Goal: Task Accomplishment & Management: Manage account settings

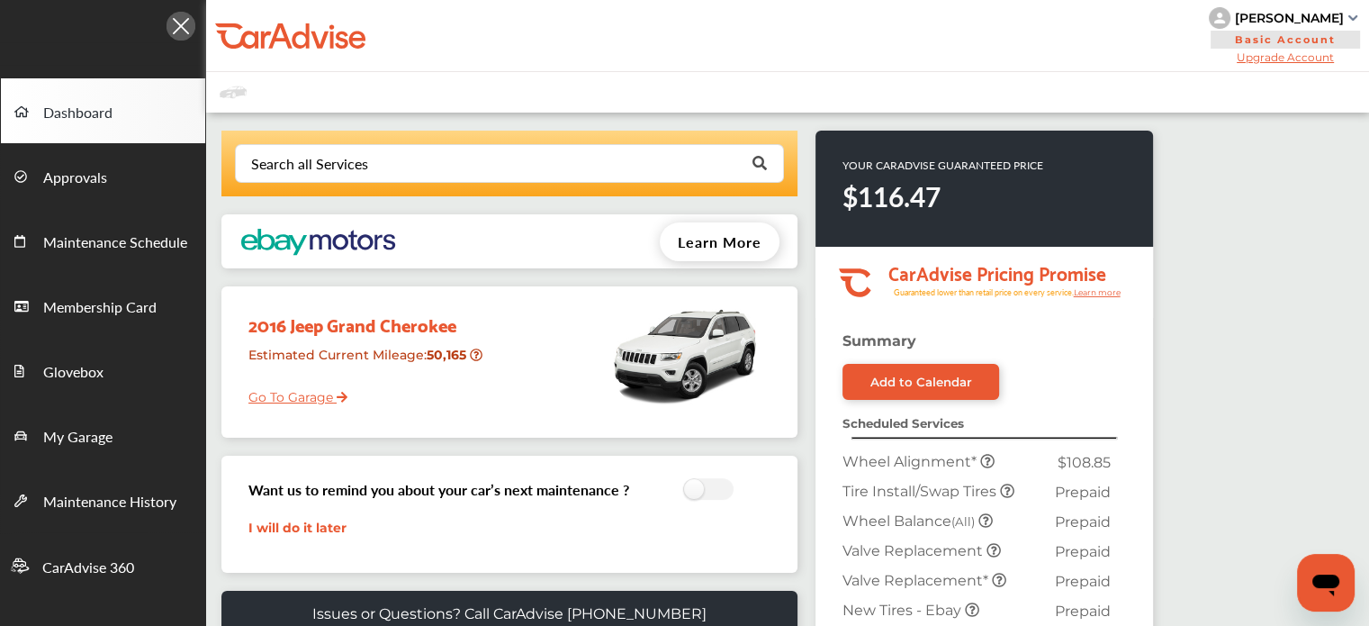
click at [1289, 14] on div "[PERSON_NAME]" at bounding box center [1289, 18] width 109 height 16
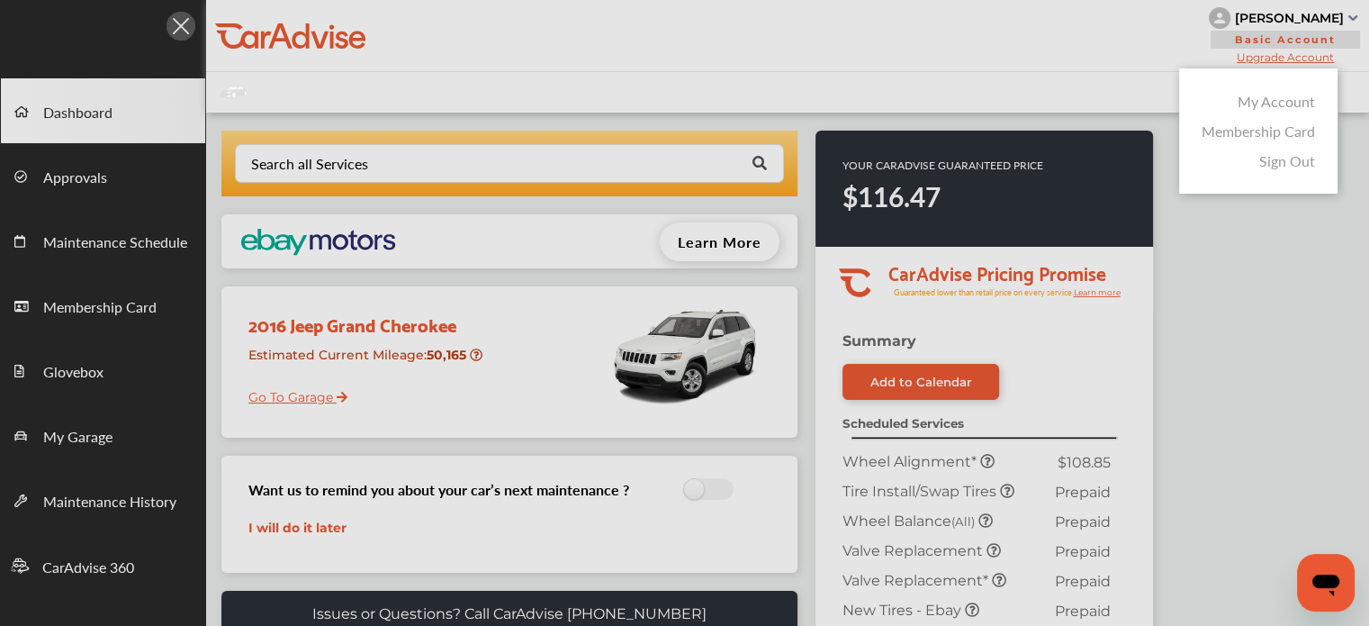
click at [1222, 141] on link "Membership Card" at bounding box center [1258, 131] width 113 height 21
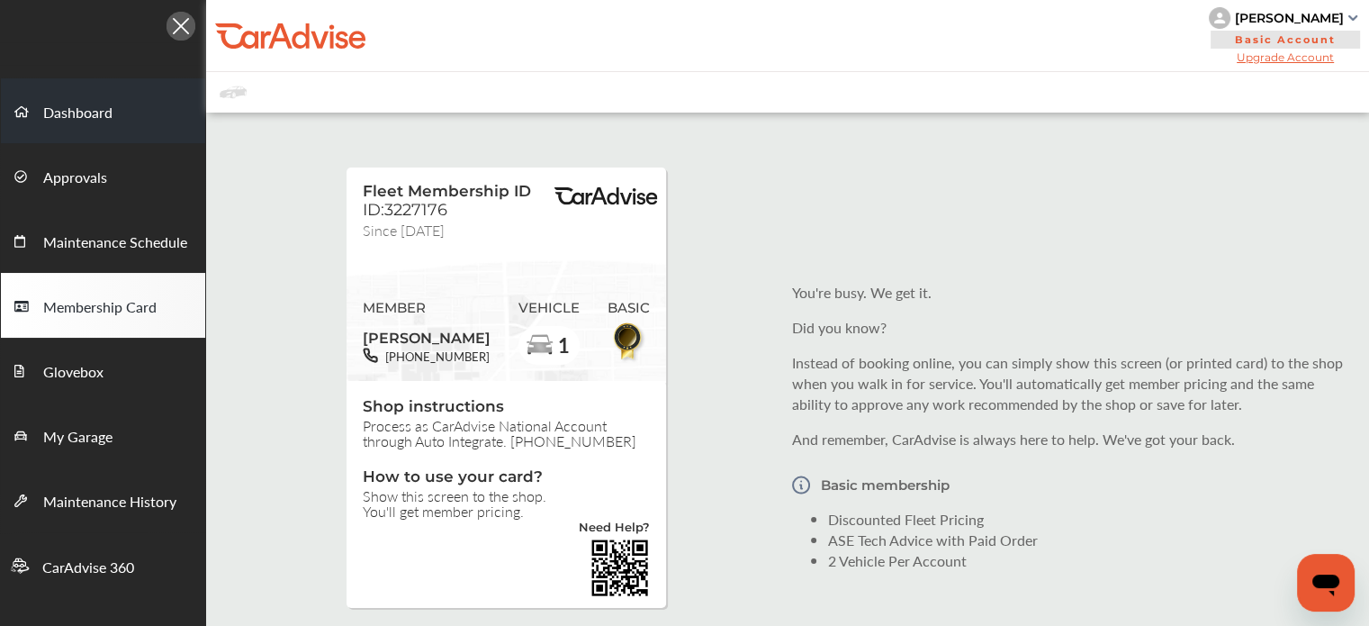
click at [126, 122] on link "Dashboard" at bounding box center [103, 110] width 204 height 65
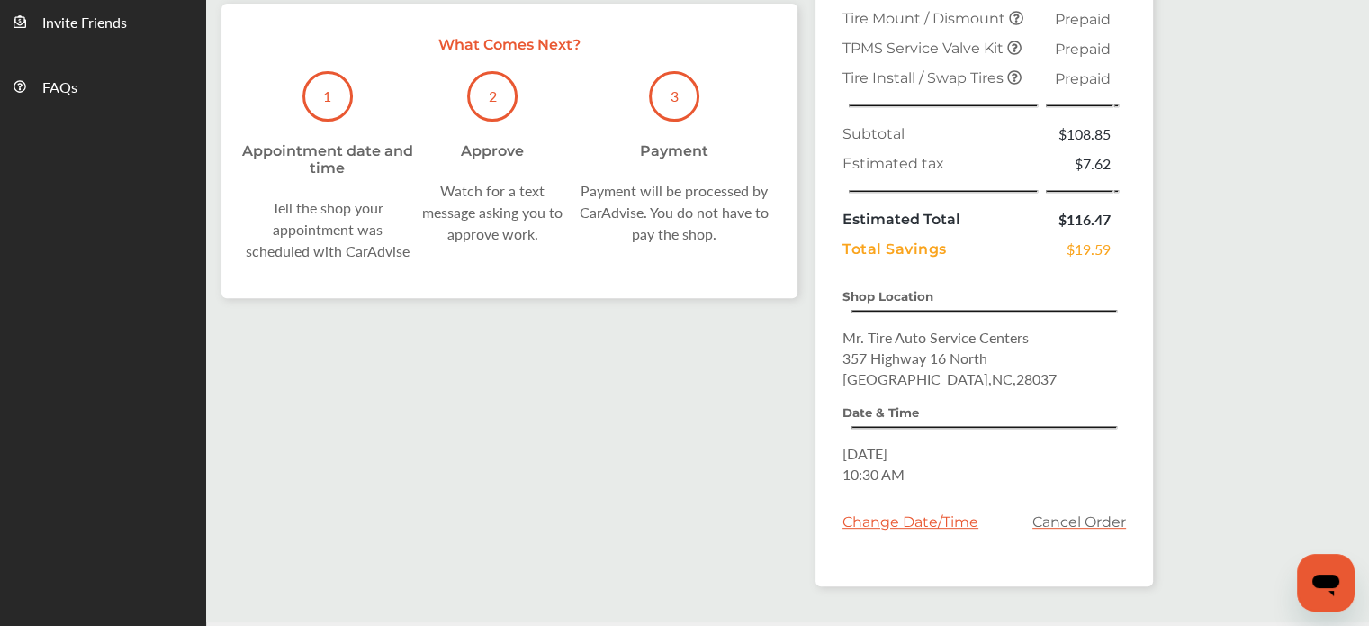
scroll to position [652, 0]
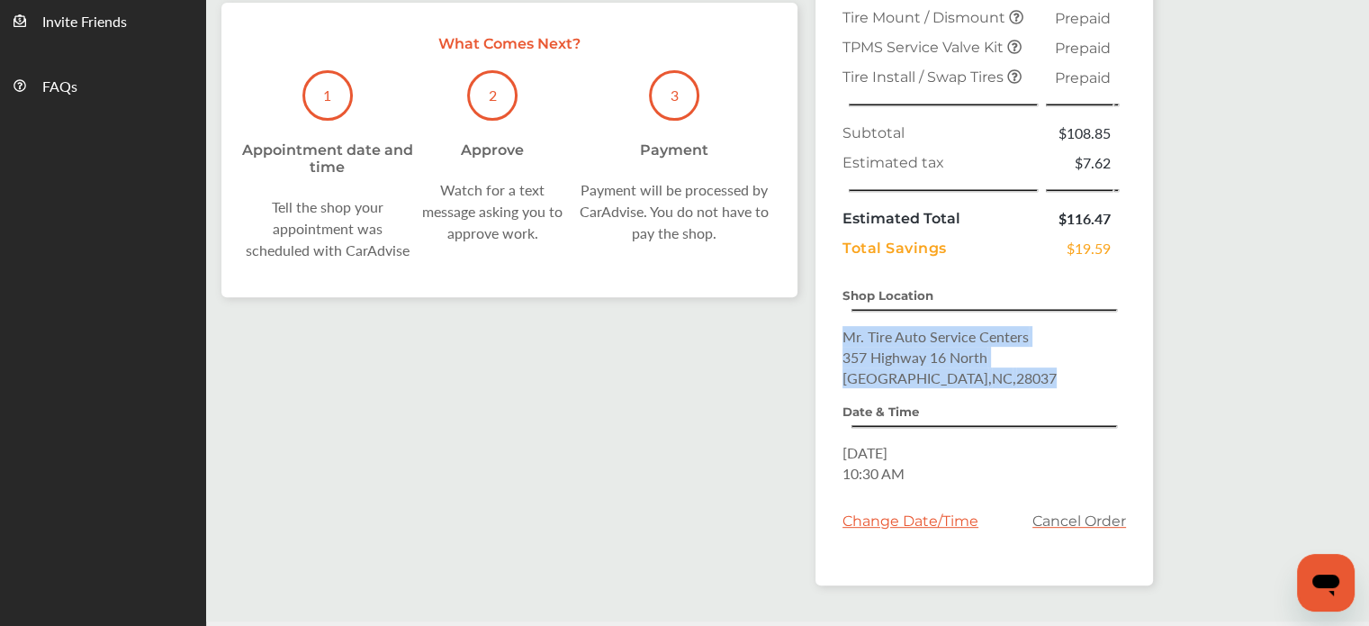
drag, startPoint x: 977, startPoint y: 366, endPoint x: 830, endPoint y: 329, distance: 151.5
click at [830, 329] on div "Summary Add to Calendar Scheduled Services Wheel Alignment * $108.85 Tire Insta…" at bounding box center [985, 132] width 338 height 905
copy p "Mr. Tire Auto Service Centers [STREET_ADDRESS]"
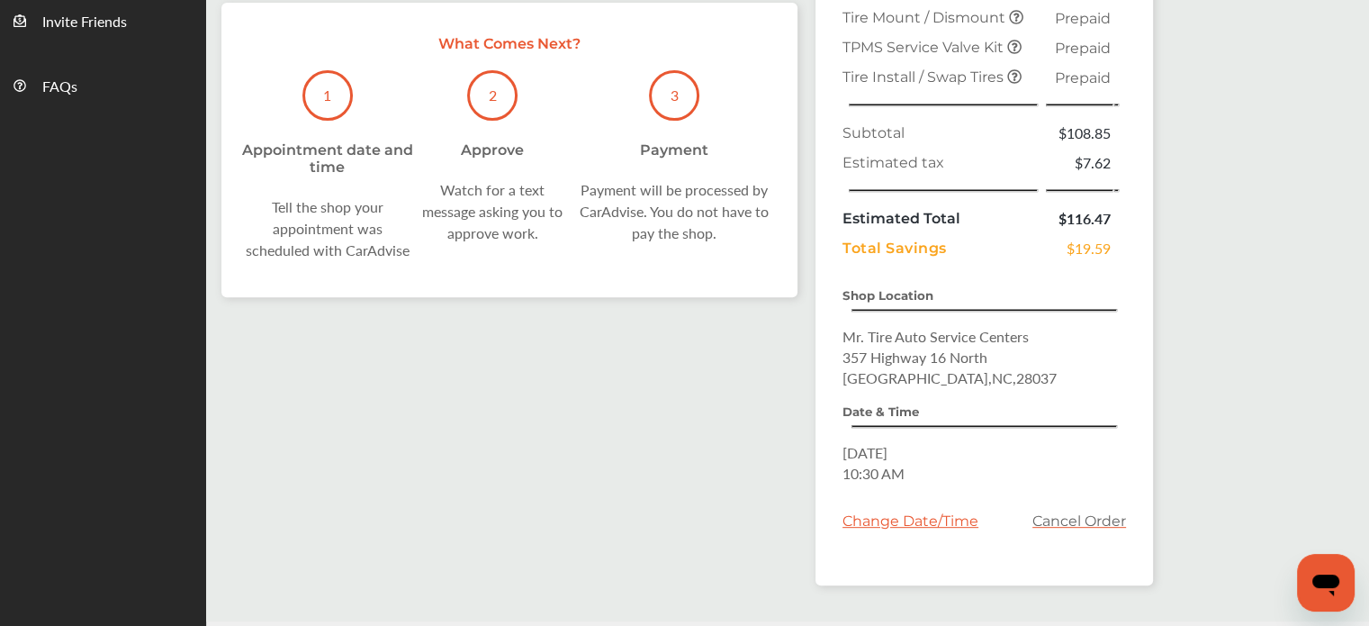
click at [1165, 446] on div "Search all Services Looking for something we don’t seem to have? Contact us. .s…" at bounding box center [787, 41] width 1163 height 1160
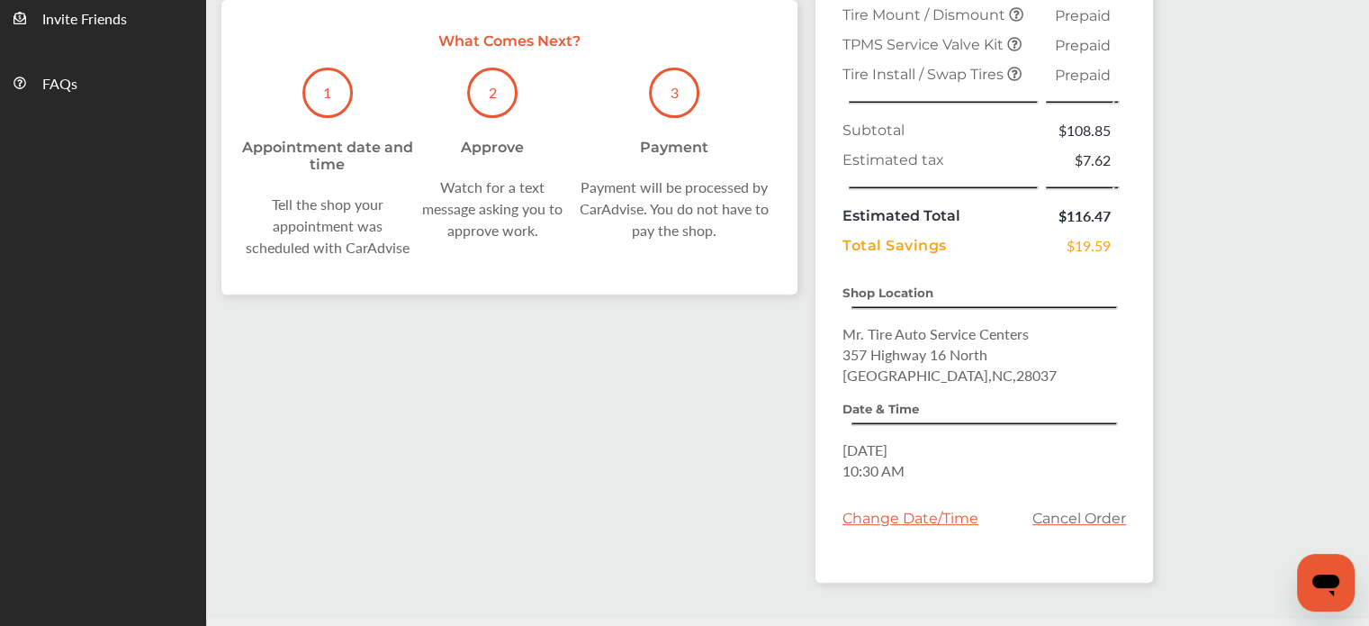
scroll to position [701, 0]
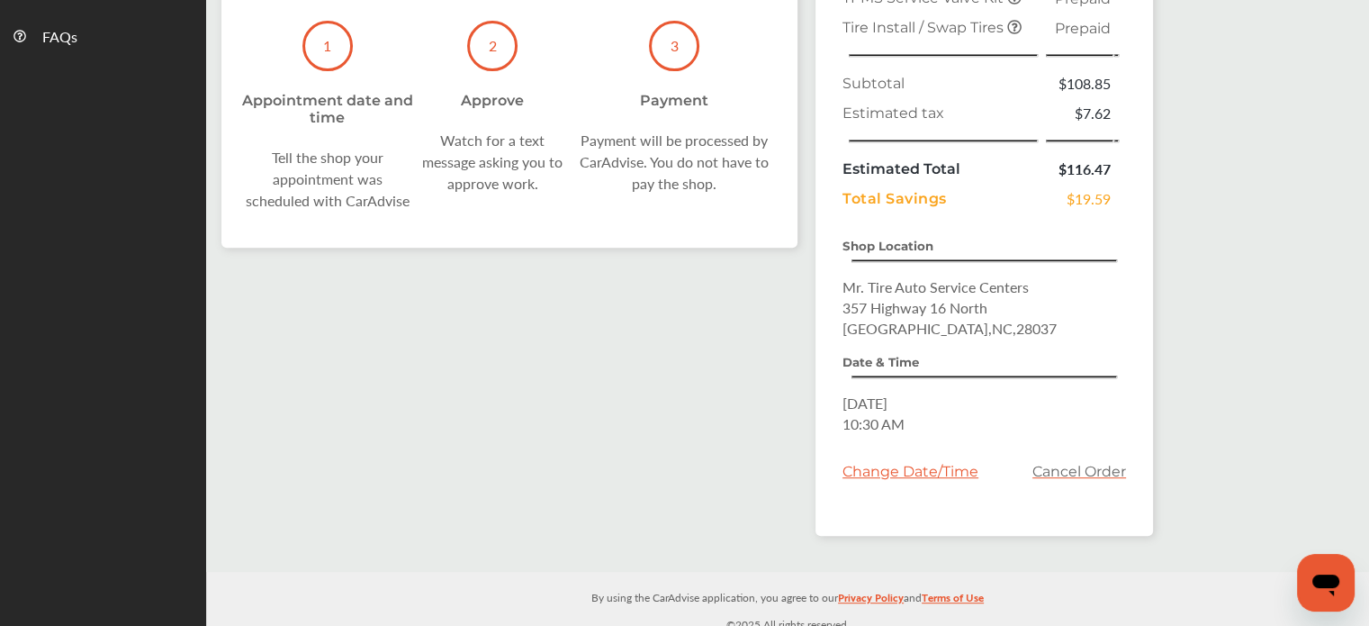
click at [873, 463] on div "Change Date/Time" at bounding box center [911, 471] width 136 height 17
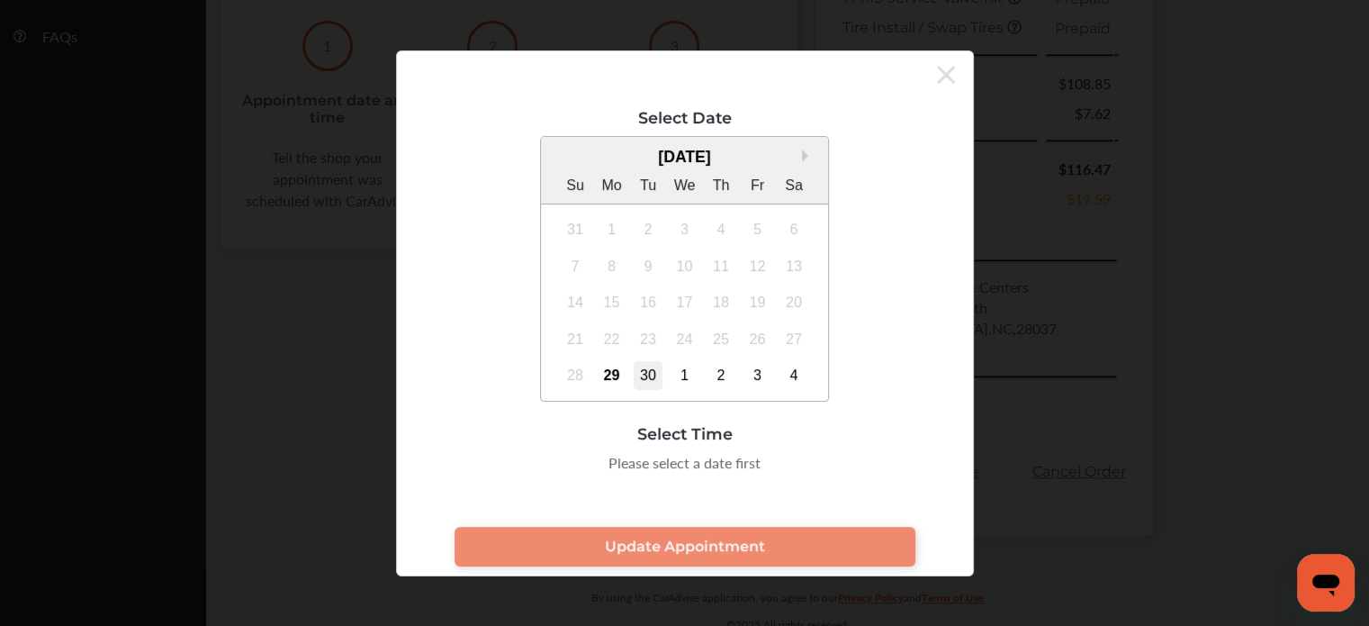
click at [643, 381] on div "30" at bounding box center [648, 375] width 29 height 29
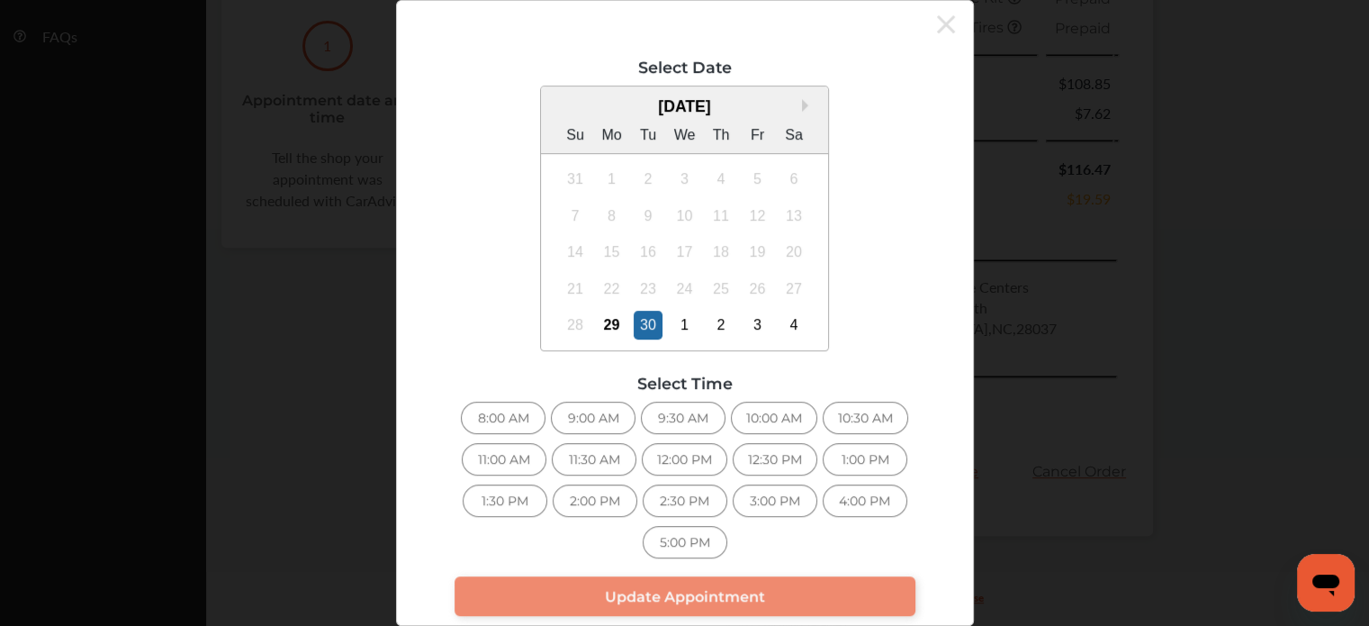
click at [759, 431] on div "10:00 AM" at bounding box center [774, 418] width 86 height 32
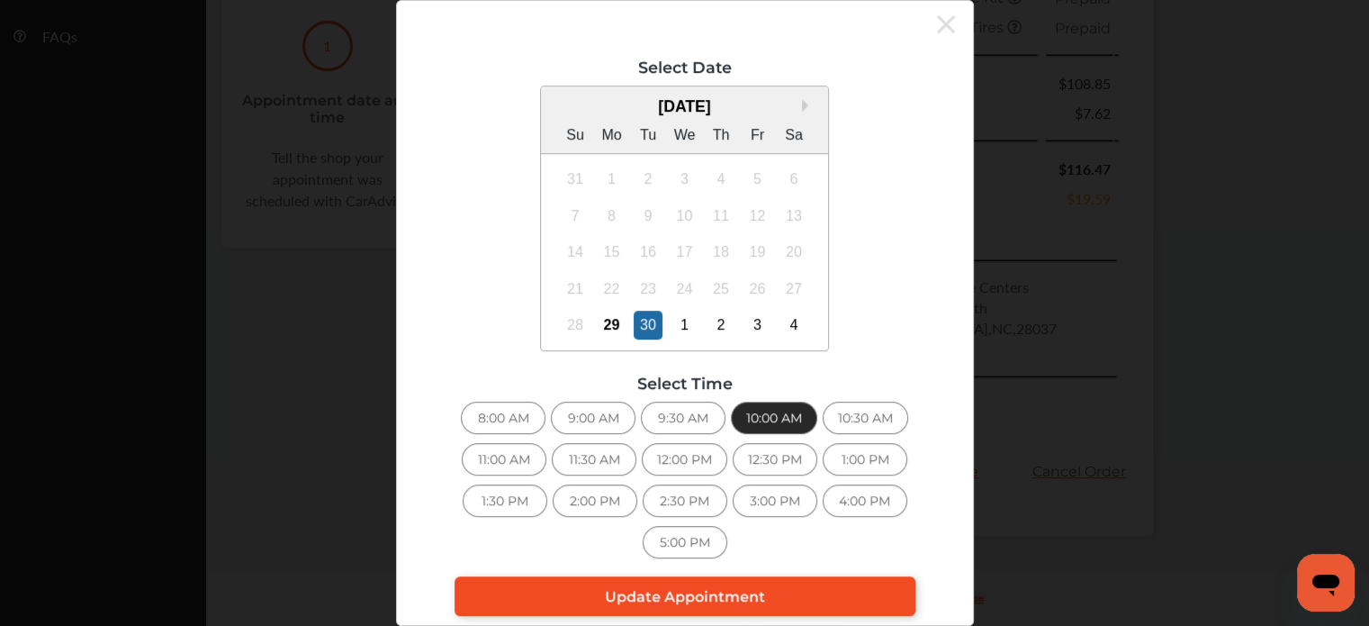
click at [804, 595] on link "Update Appointment" at bounding box center [685, 596] width 461 height 40
